Goal: Task Accomplishment & Management: Manage account settings

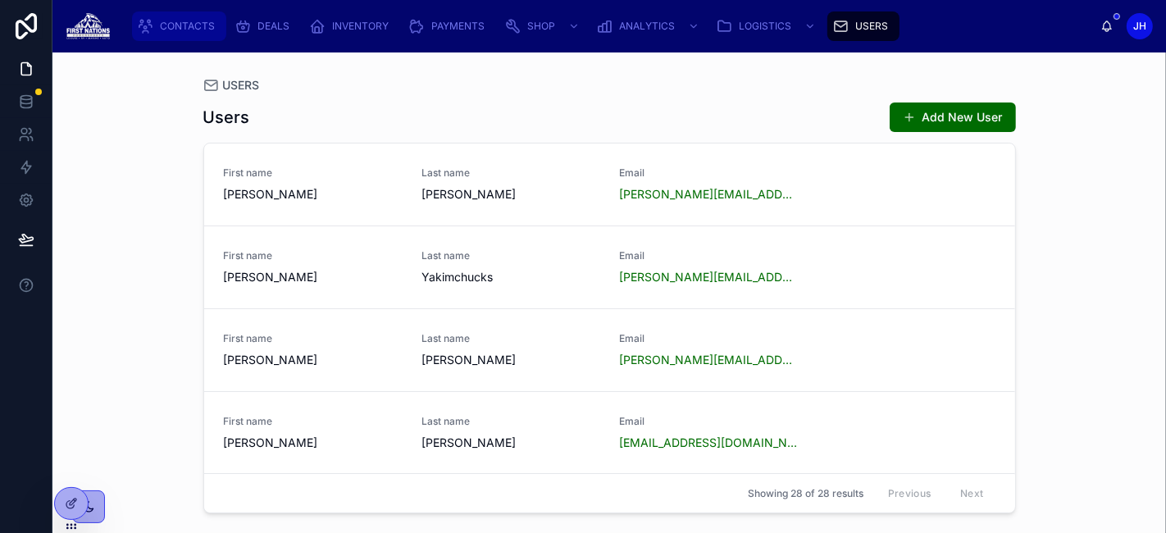
click at [180, 28] on span "CONTACTS" at bounding box center [187, 26] width 55 height 13
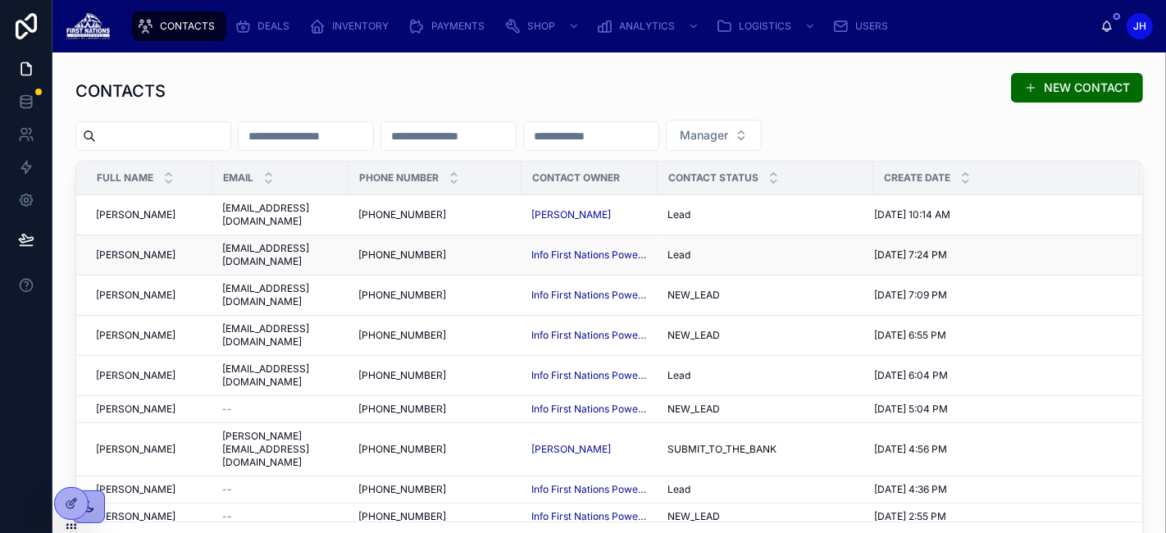
scroll to position [139, 0]
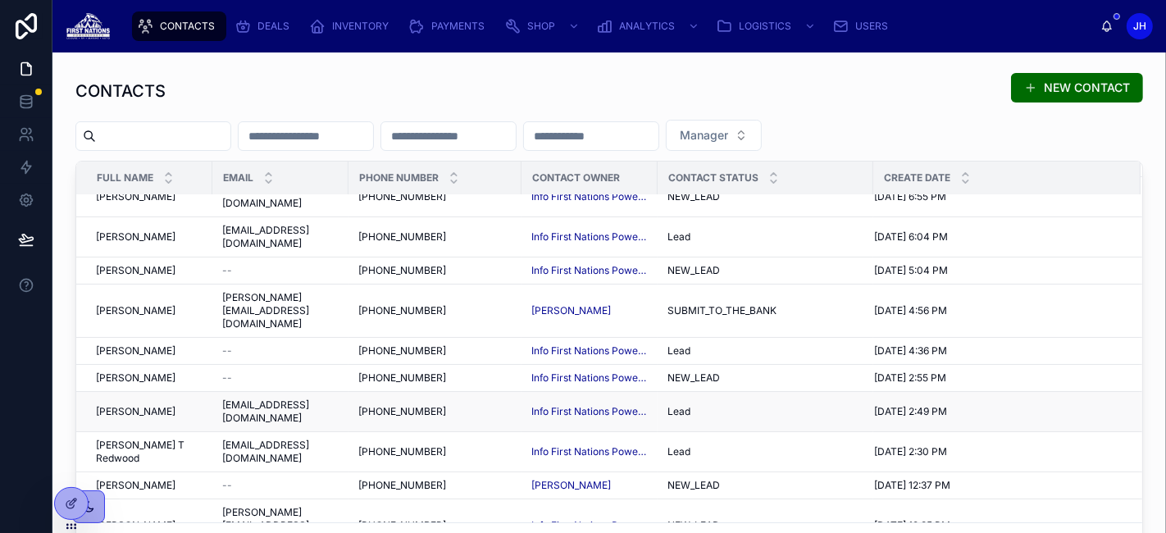
click at [227, 399] on span "uppahuakw@gmail.com" at bounding box center [280, 412] width 116 height 26
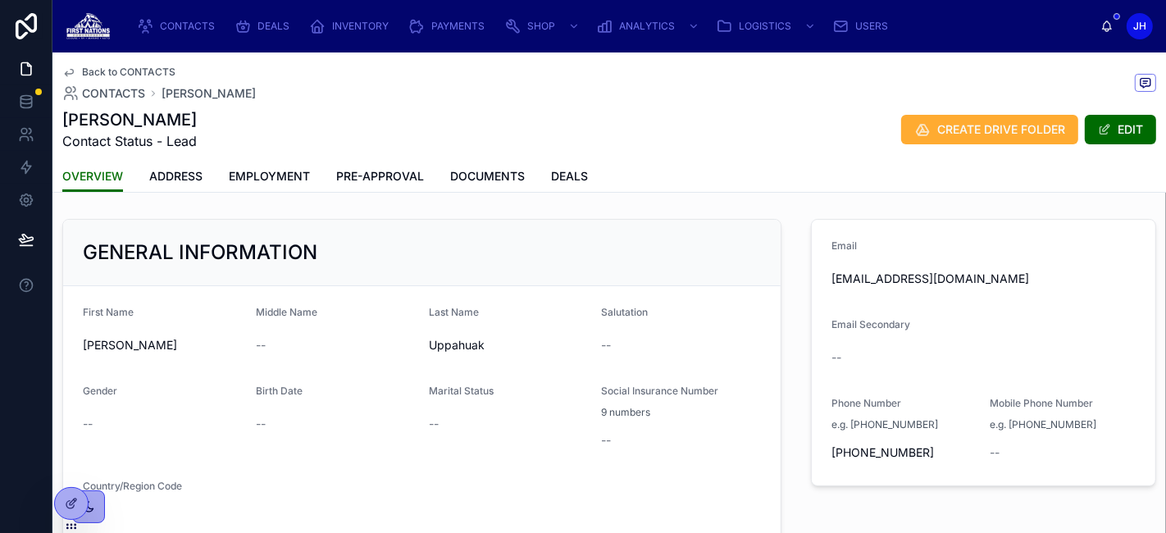
click at [353, 176] on span "PRE-APPROVAL" at bounding box center [380, 176] width 88 height 16
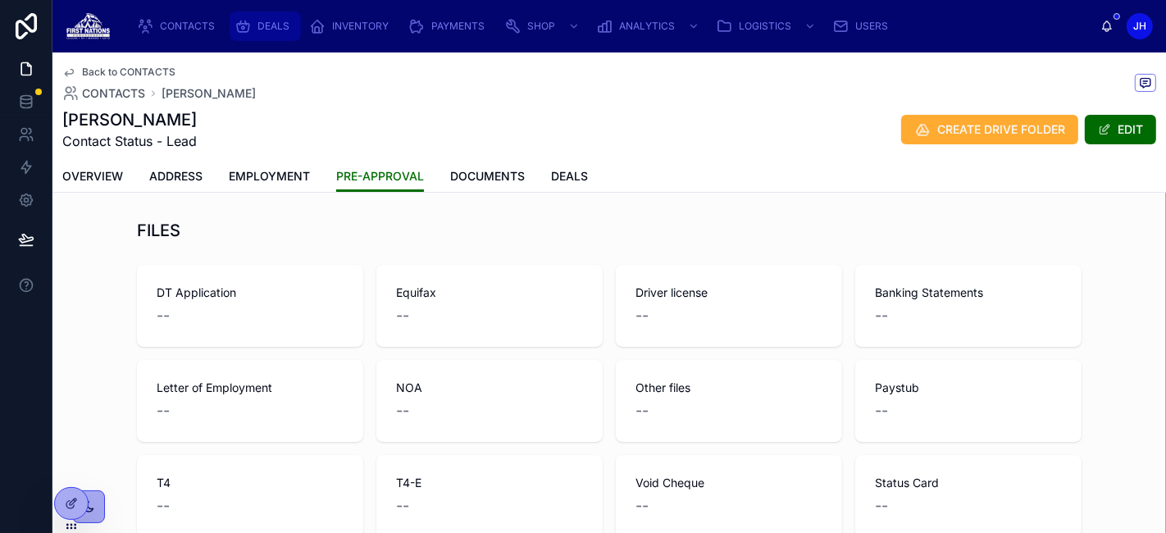
click at [276, 34] on div "DEALS" at bounding box center [266, 26] width 62 height 26
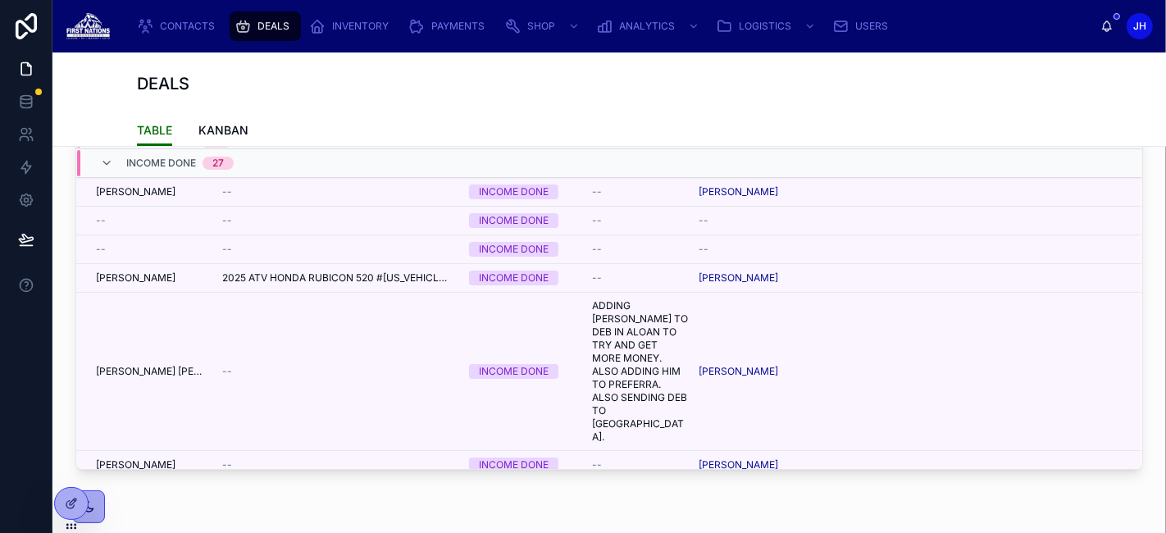
scroll to position [147, 0]
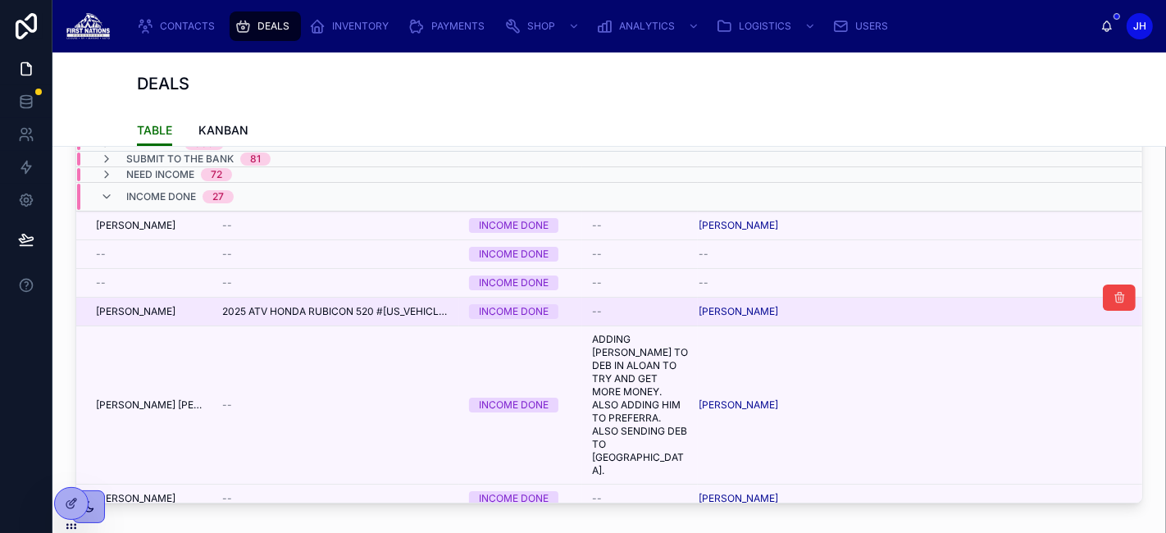
click at [288, 312] on span "2025 ATV HONDA RUBICON 520 #1HFTE4577SJ100871" at bounding box center [335, 311] width 227 height 13
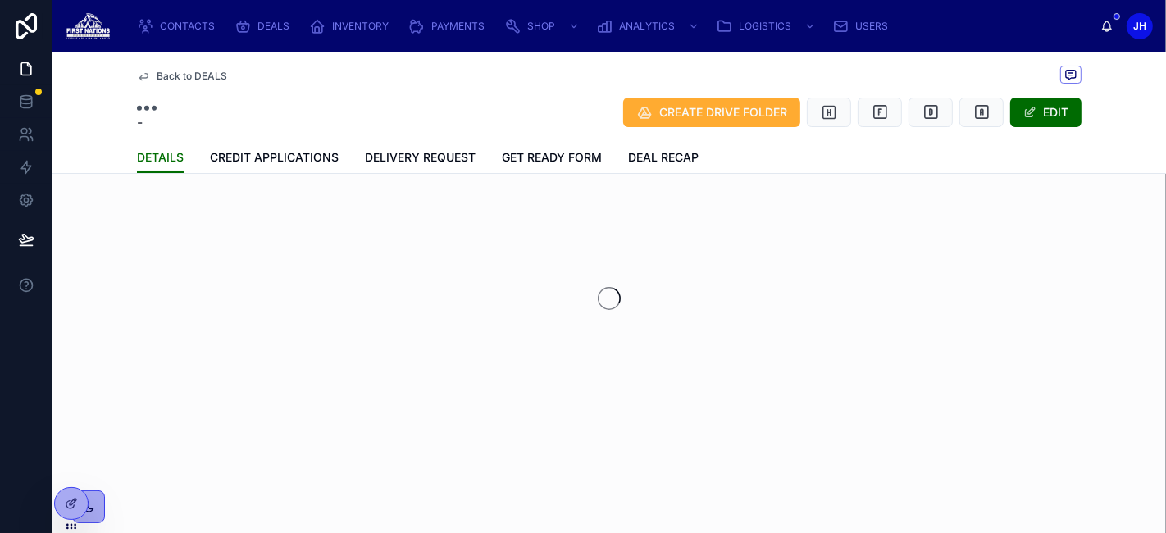
scroll to position [23, 0]
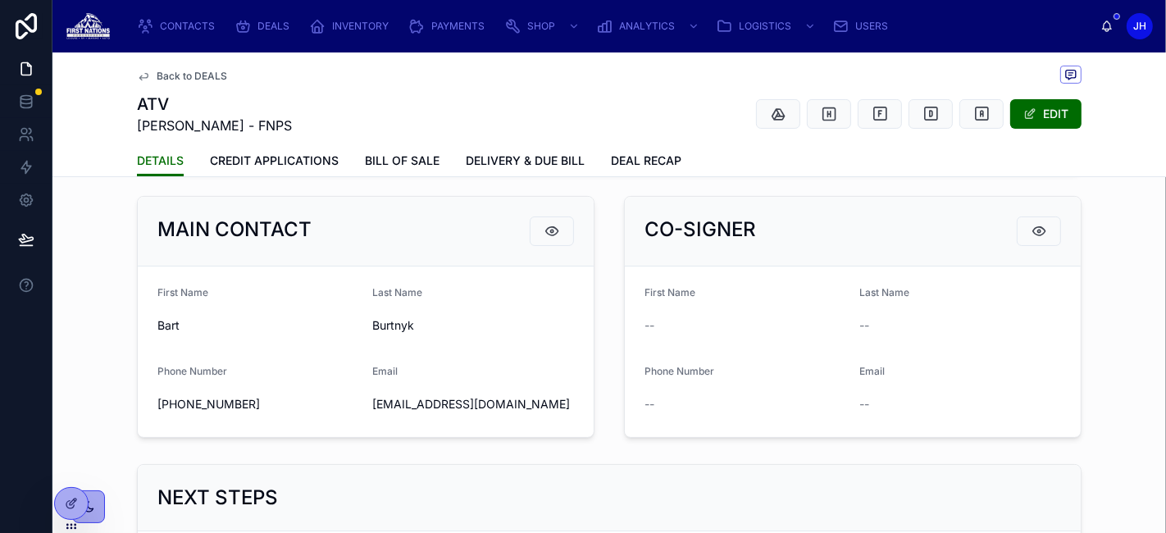
scroll to position [293, 0]
click at [553, 233] on div "VIEW CONTACT VIEW CONTACT" at bounding box center [545, 223] width 95 height 23
click at [545, 239] on icon at bounding box center [552, 231] width 16 height 16
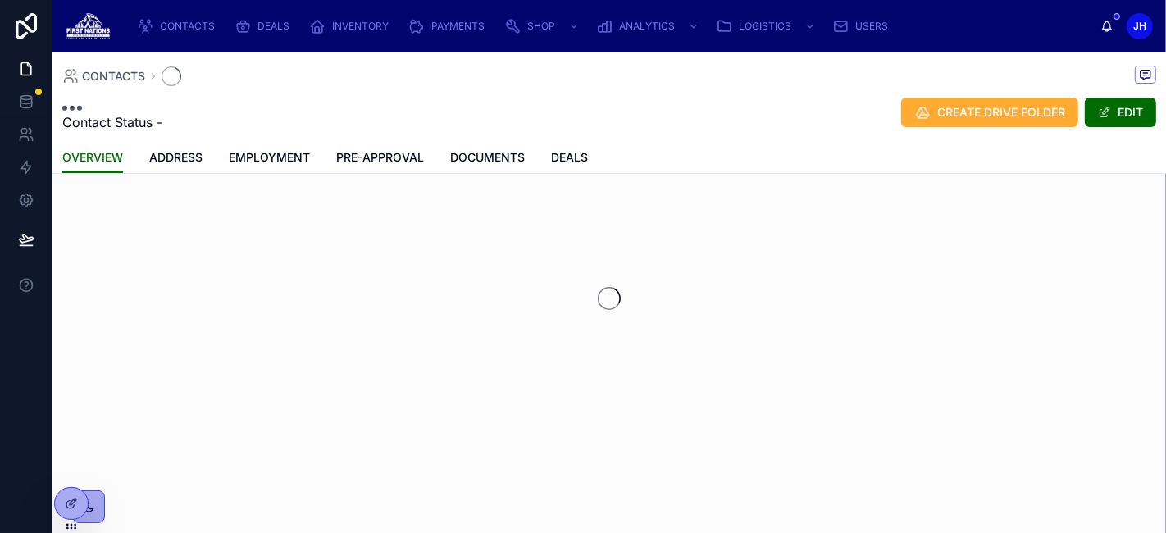
scroll to position [23, 0]
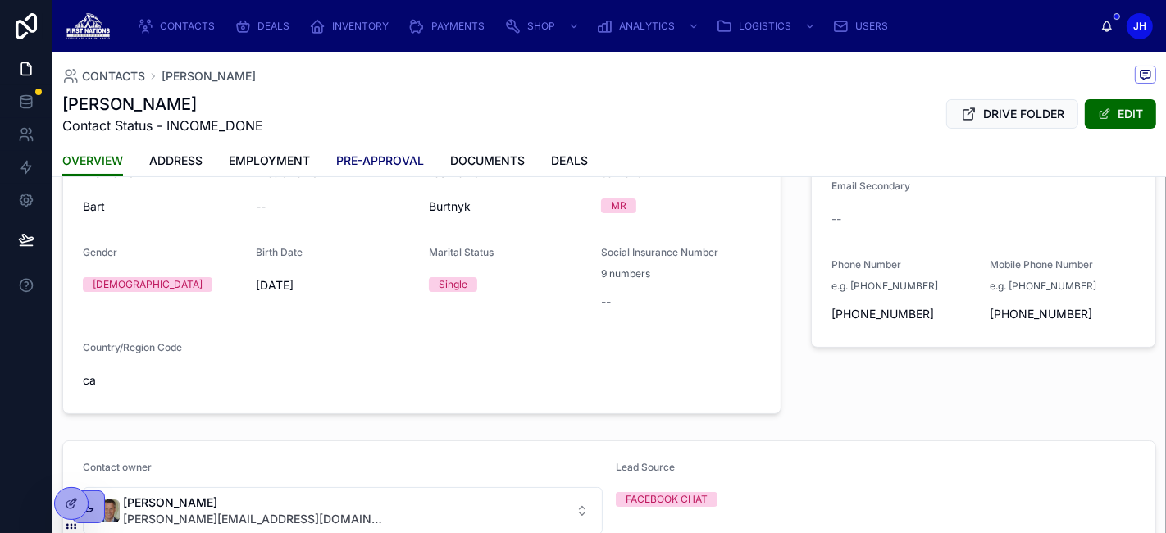
click at [378, 161] on span "PRE-APPROVAL" at bounding box center [380, 161] width 88 height 16
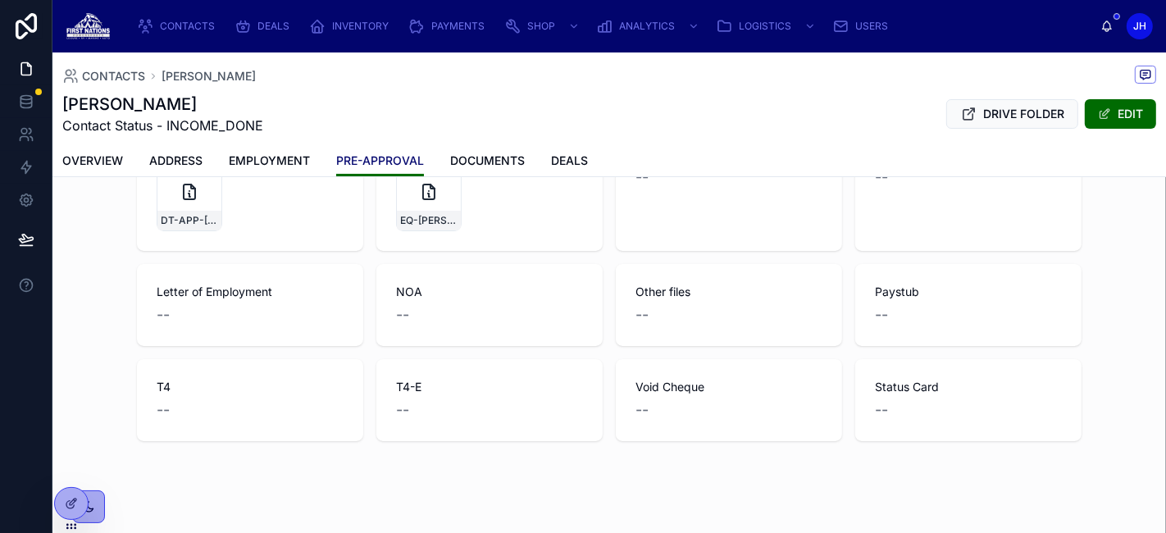
scroll to position [4, 0]
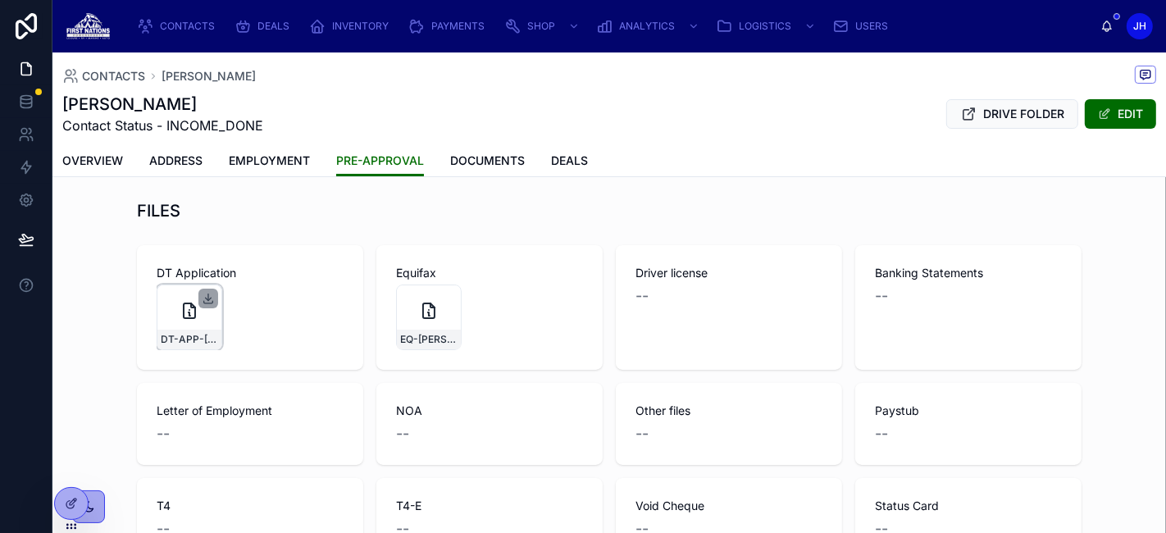
click at [202, 294] on icon at bounding box center [208, 298] width 13 height 13
click at [133, 75] on span "CONTACTS" at bounding box center [113, 76] width 63 height 16
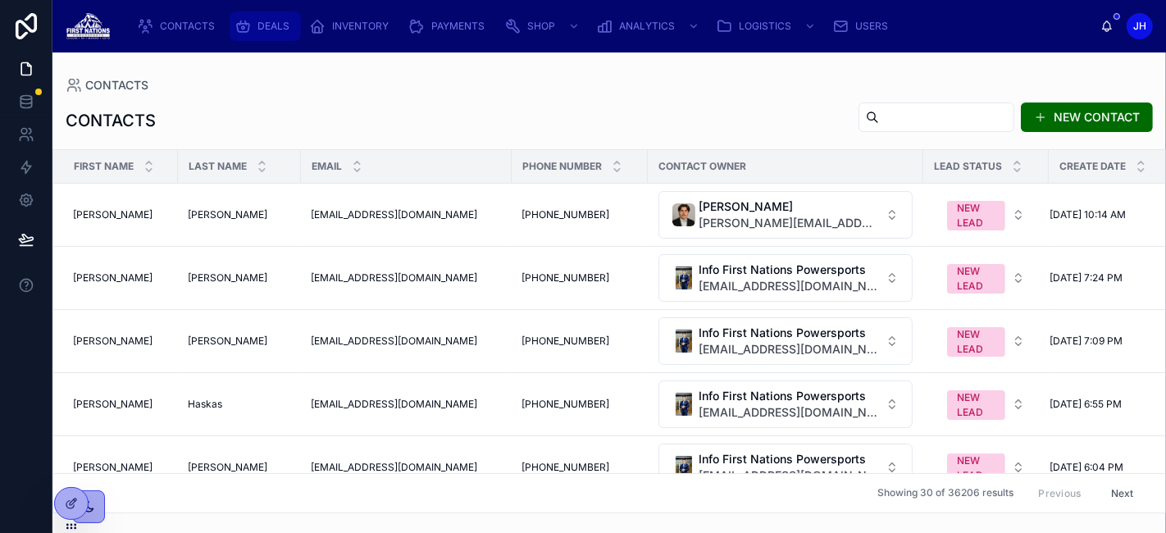
click at [238, 30] on icon "scrollable content" at bounding box center [243, 26] width 16 height 16
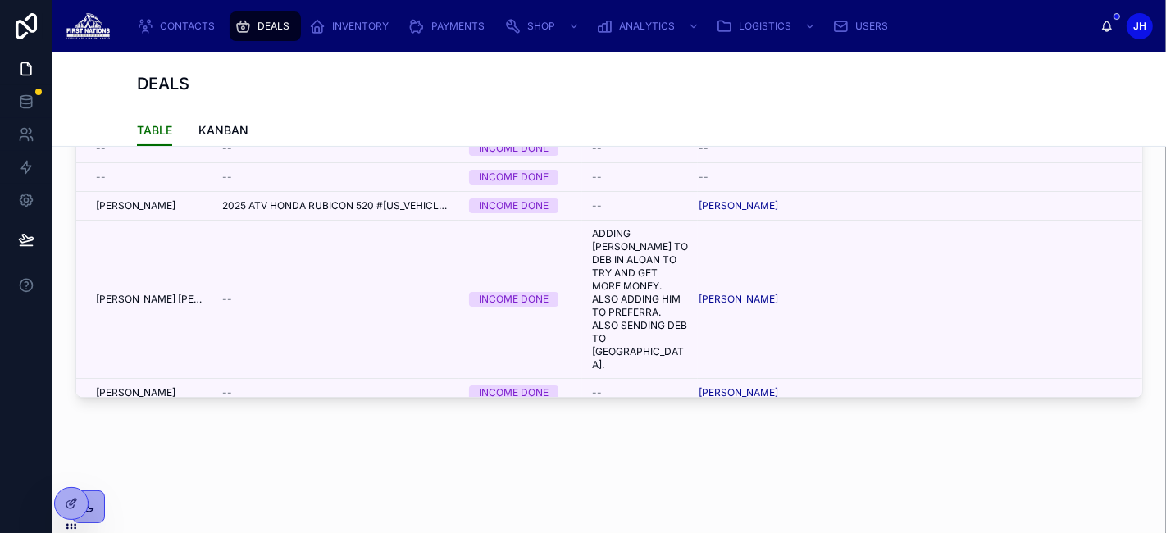
scroll to position [26, 0]
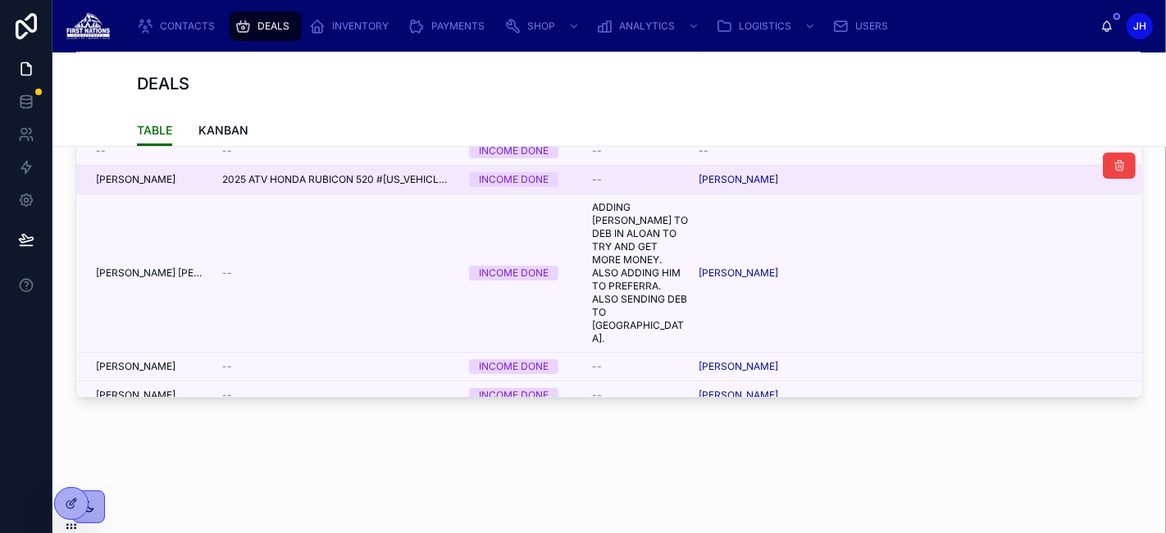
click at [171, 182] on div "Bart Burtnyk" at bounding box center [149, 179] width 107 height 13
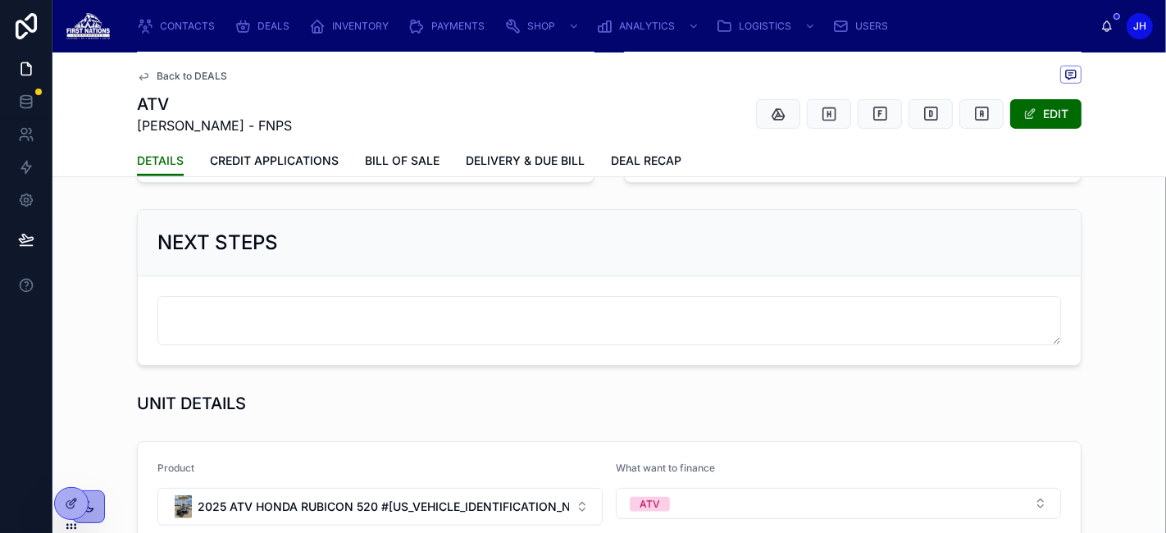
scroll to position [298, 0]
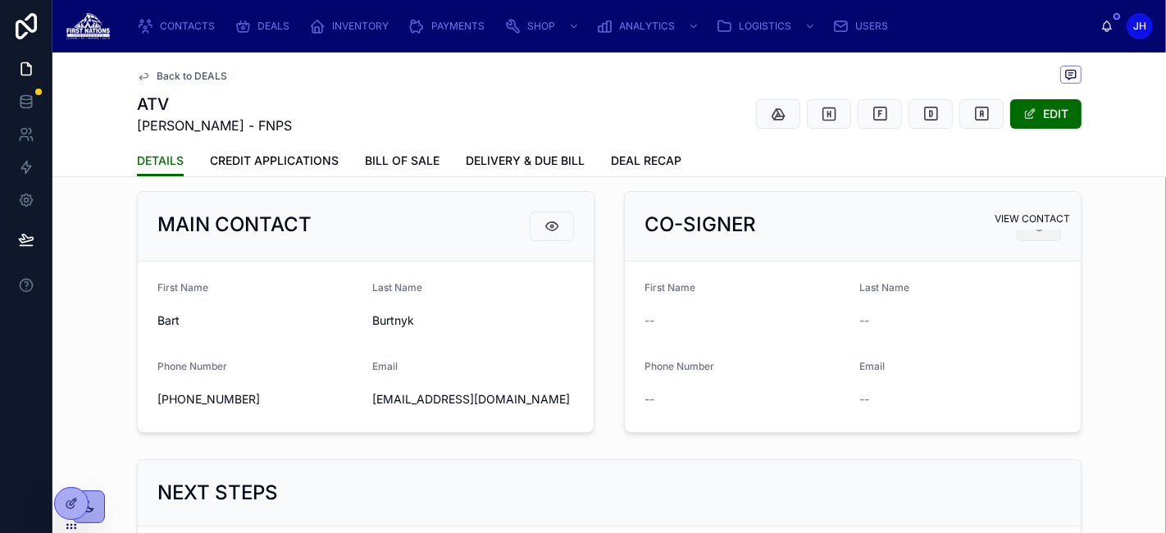
click at [1031, 235] on icon at bounding box center [1039, 226] width 16 height 16
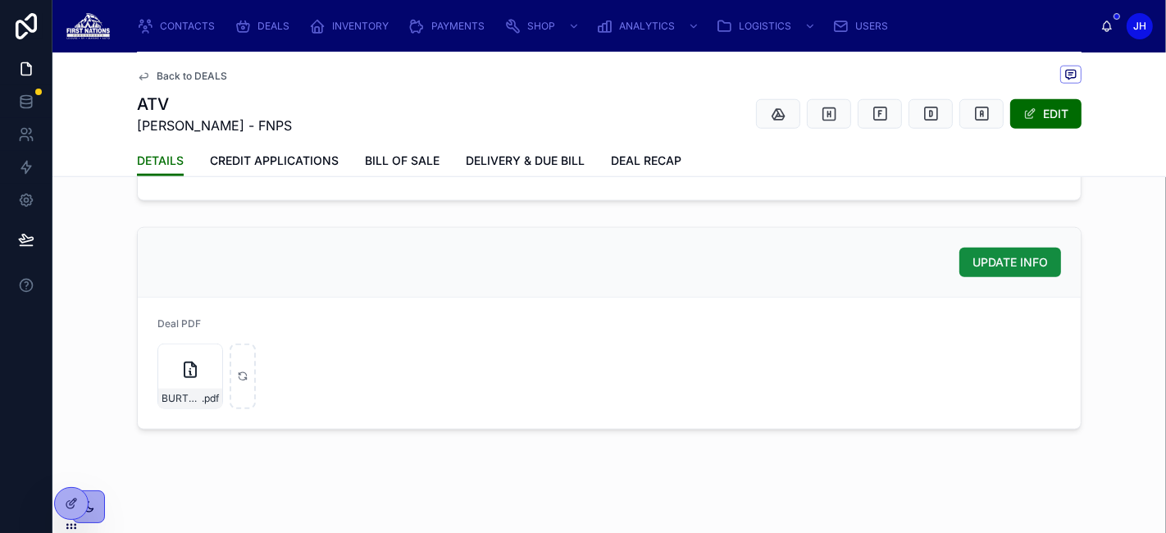
scroll to position [1397, 0]
click at [171, 393] on span "BURTNYK" at bounding box center [182, 399] width 40 height 13
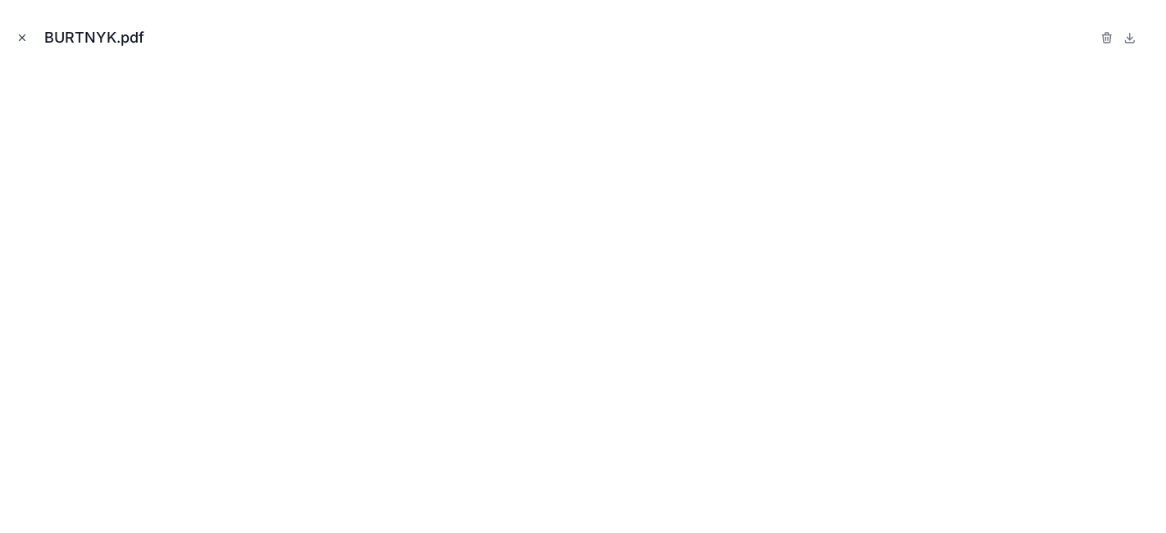
click at [23, 41] on icon "Close modal" at bounding box center [21, 37] width 11 height 11
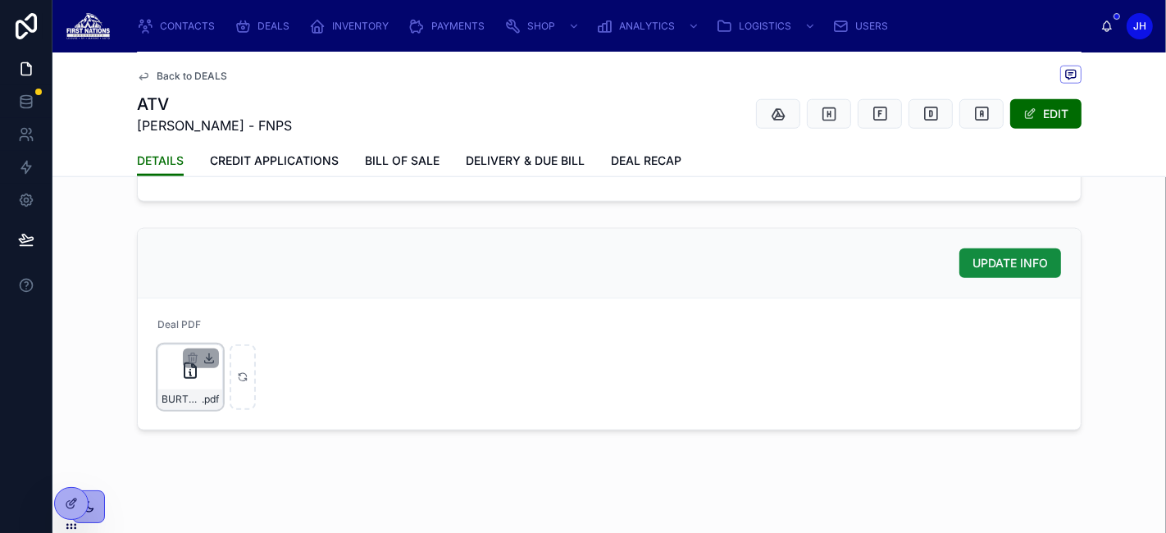
click at [203, 352] on icon at bounding box center [209, 358] width 13 height 13
